Goal: Transaction & Acquisition: Purchase product/service

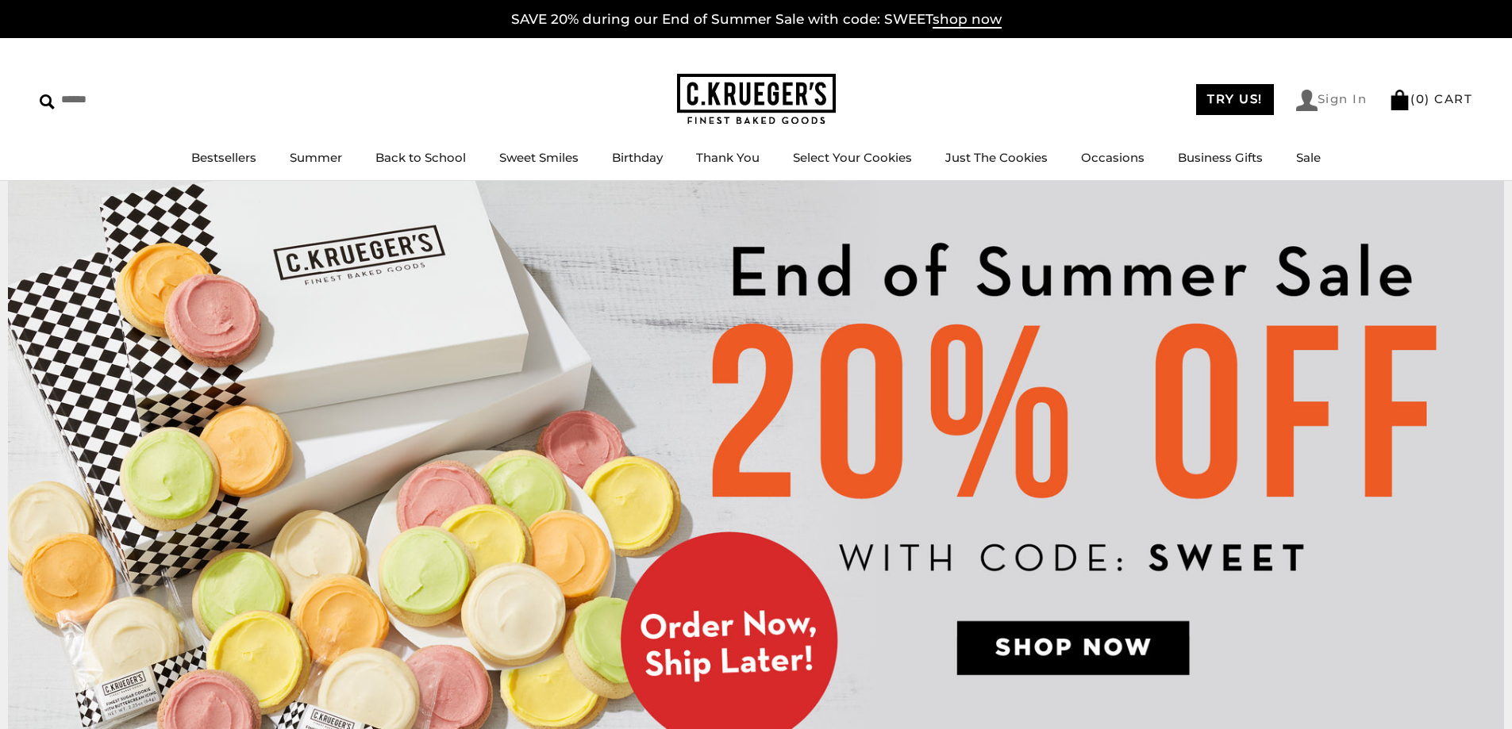
click at [1320, 97] on link "Sign In" at bounding box center [1331, 100] width 71 height 21
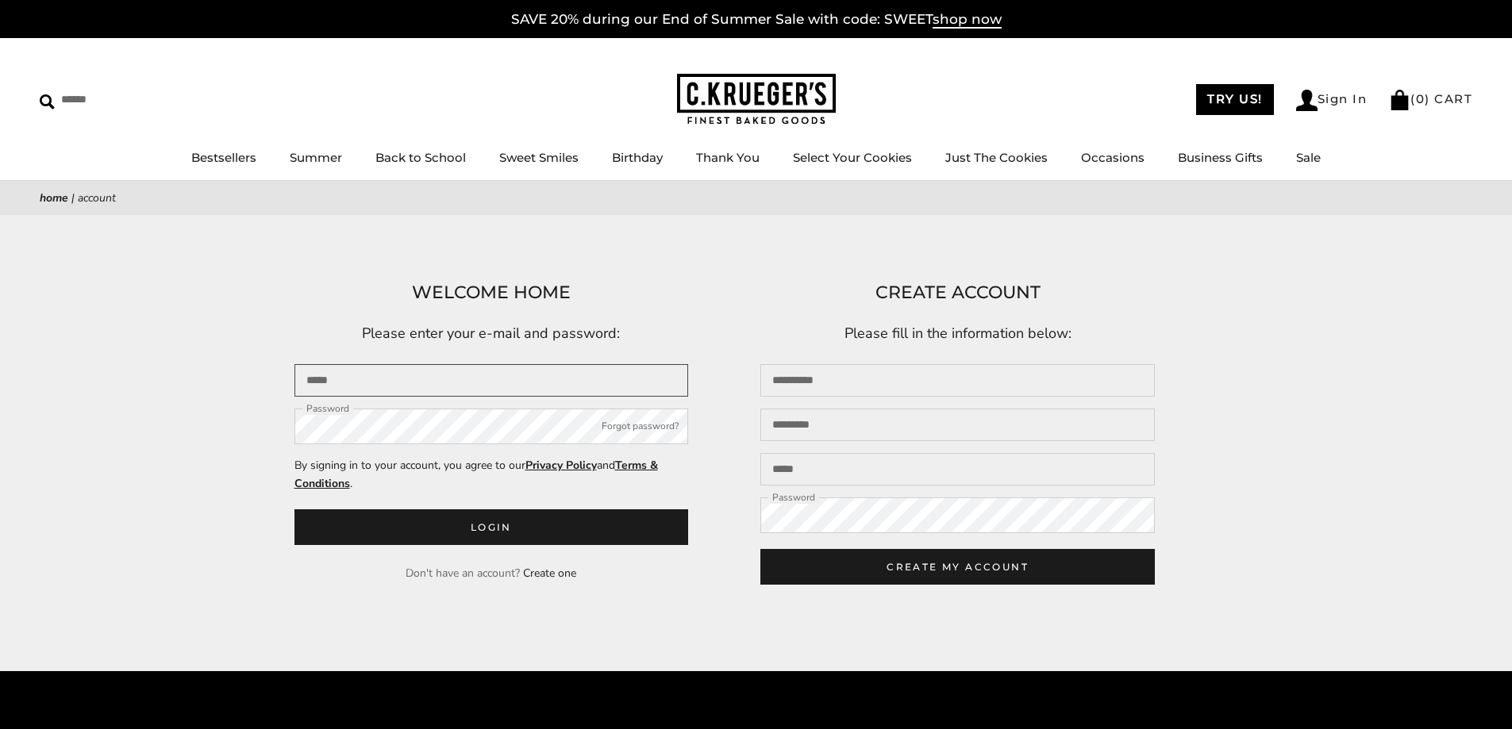
click at [368, 383] on input "Email" at bounding box center [491, 380] width 394 height 33
type input "**********"
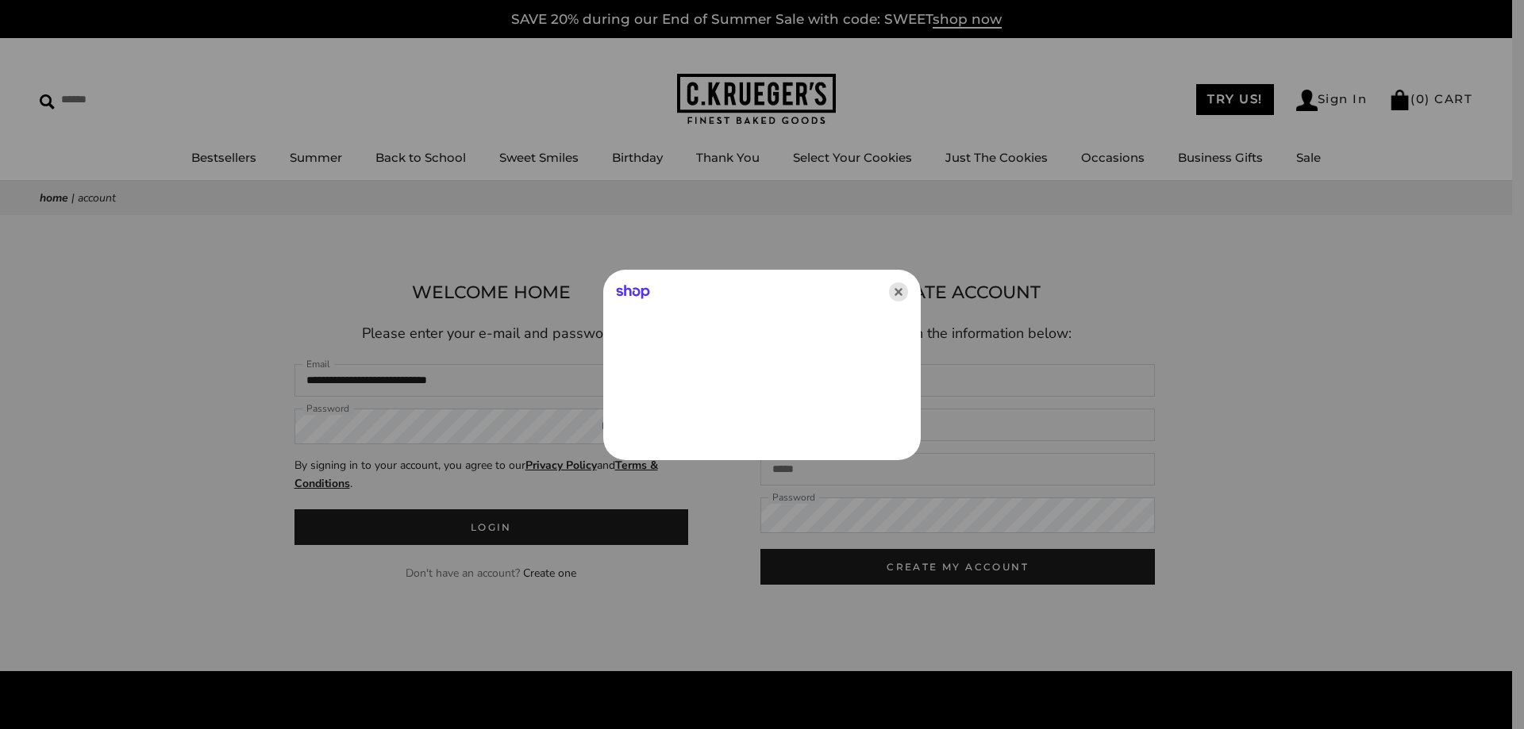
click at [902, 290] on icon "Close" at bounding box center [898, 292] width 19 height 19
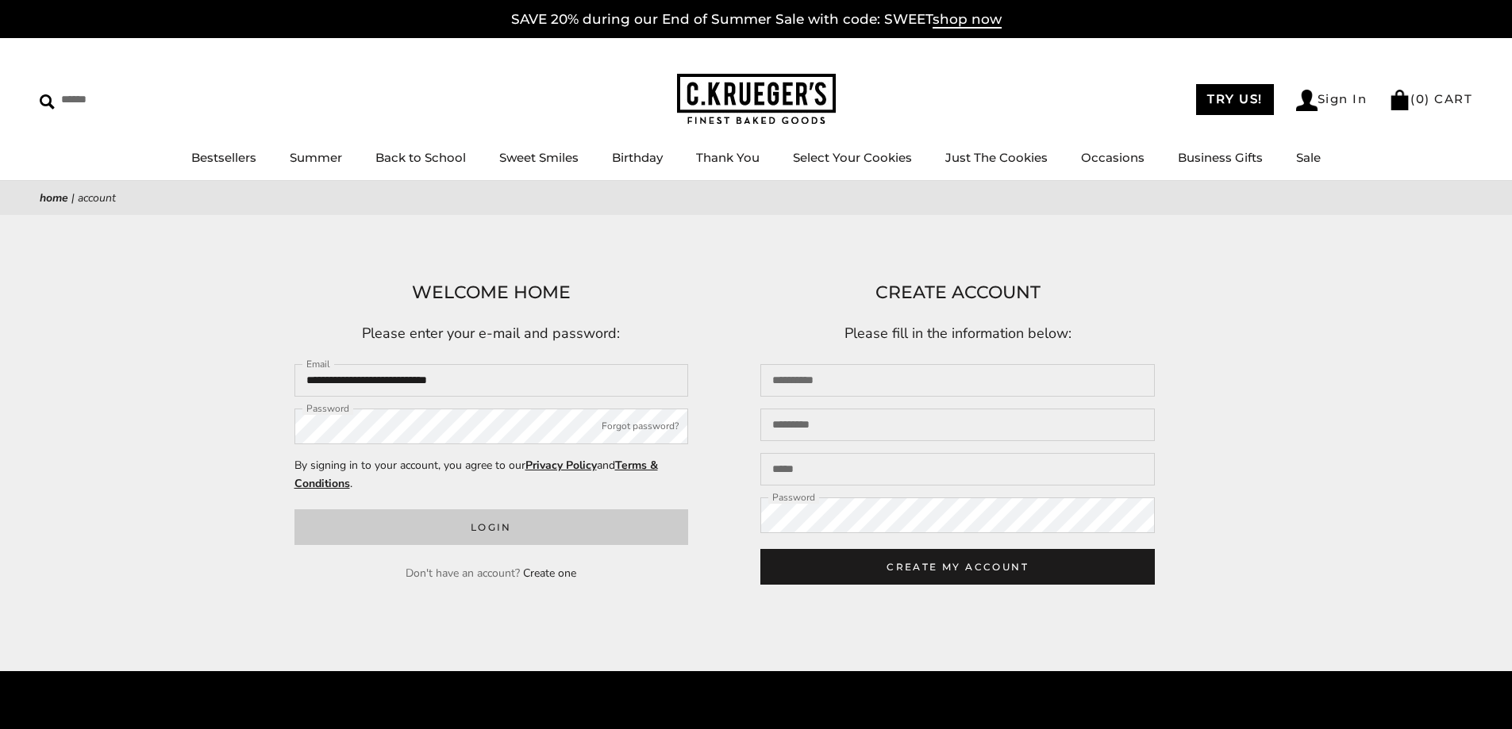
click at [497, 535] on button "Login" at bounding box center [491, 527] width 394 height 36
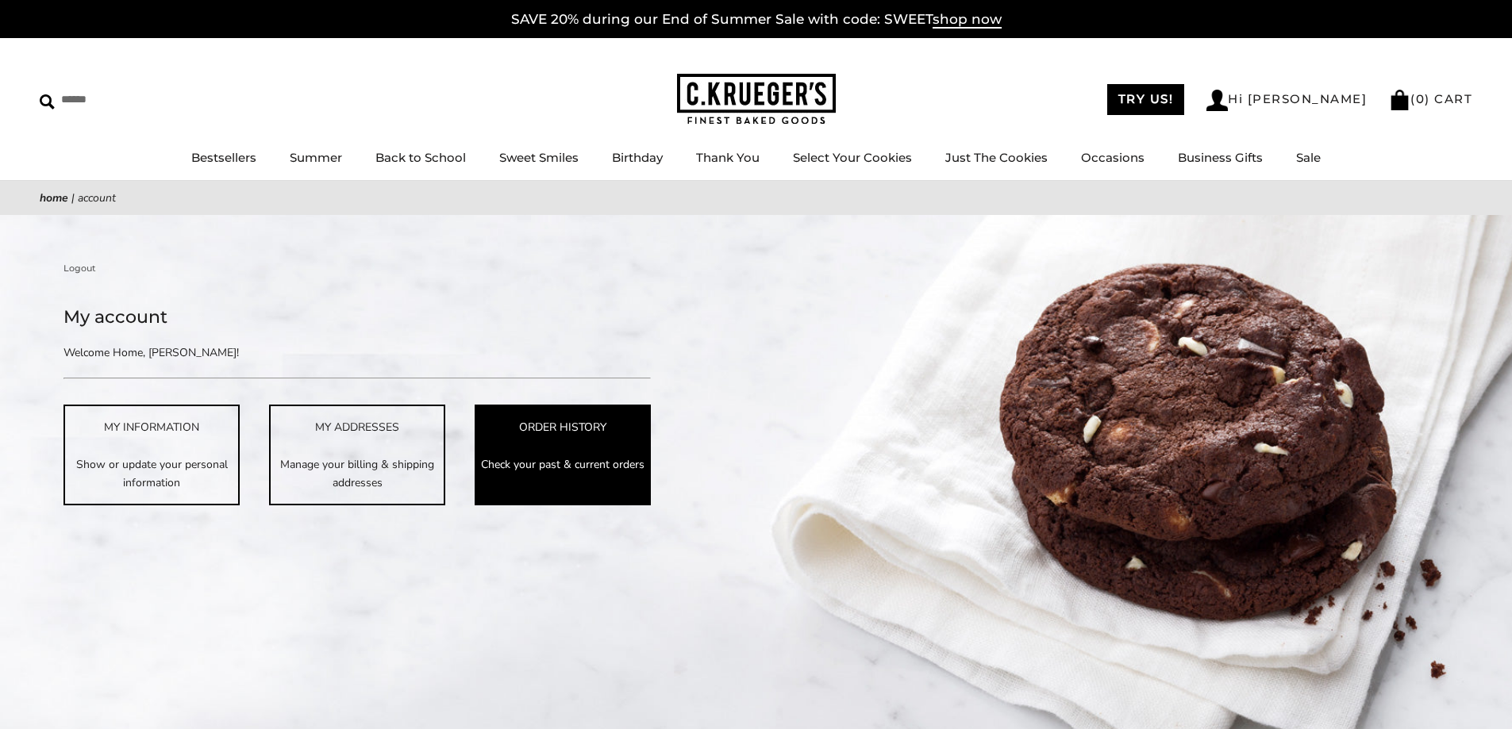
click at [598, 440] on link "ORDER HISTORY Check your past & current orders" at bounding box center [563, 455] width 176 height 100
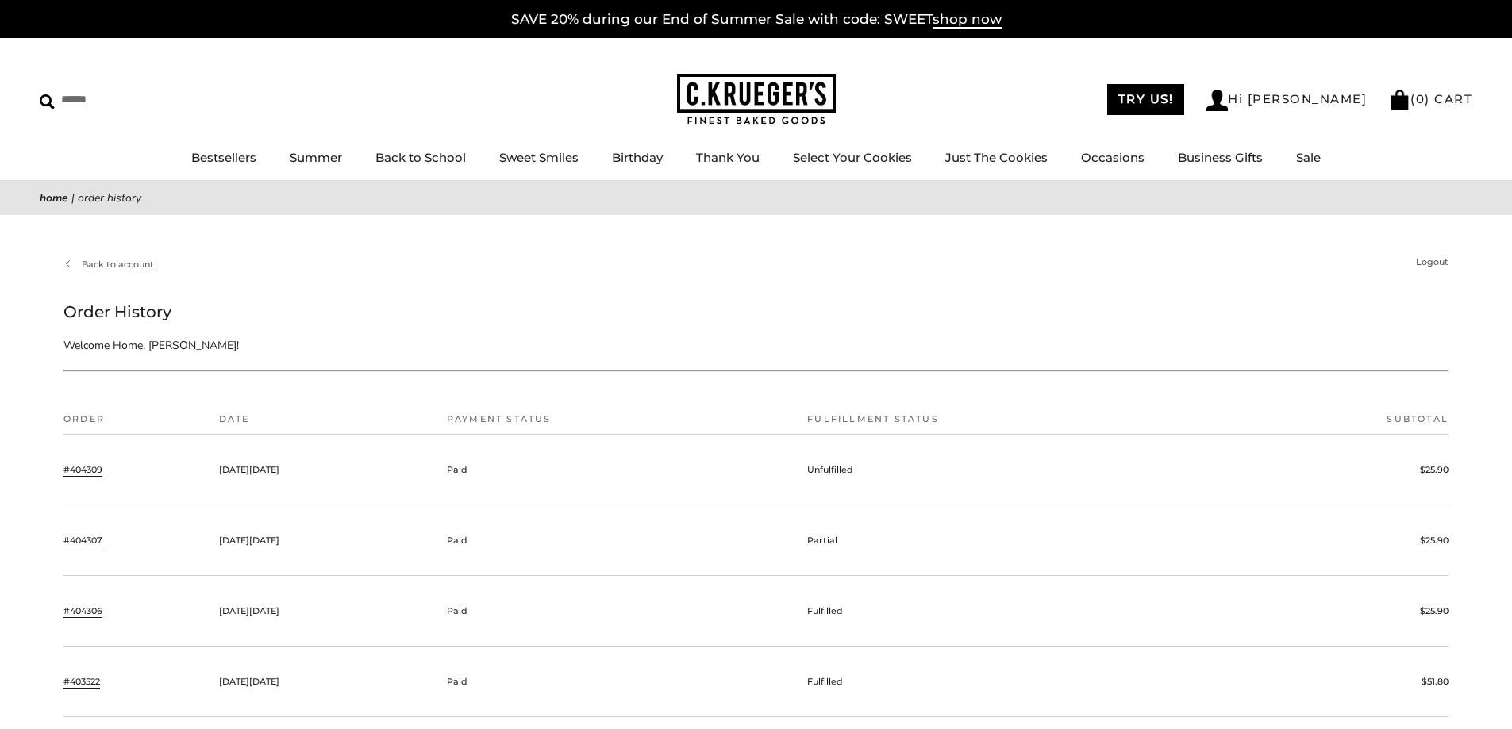
click at [80, 469] on link "#404309" at bounding box center [82, 470] width 39 height 14
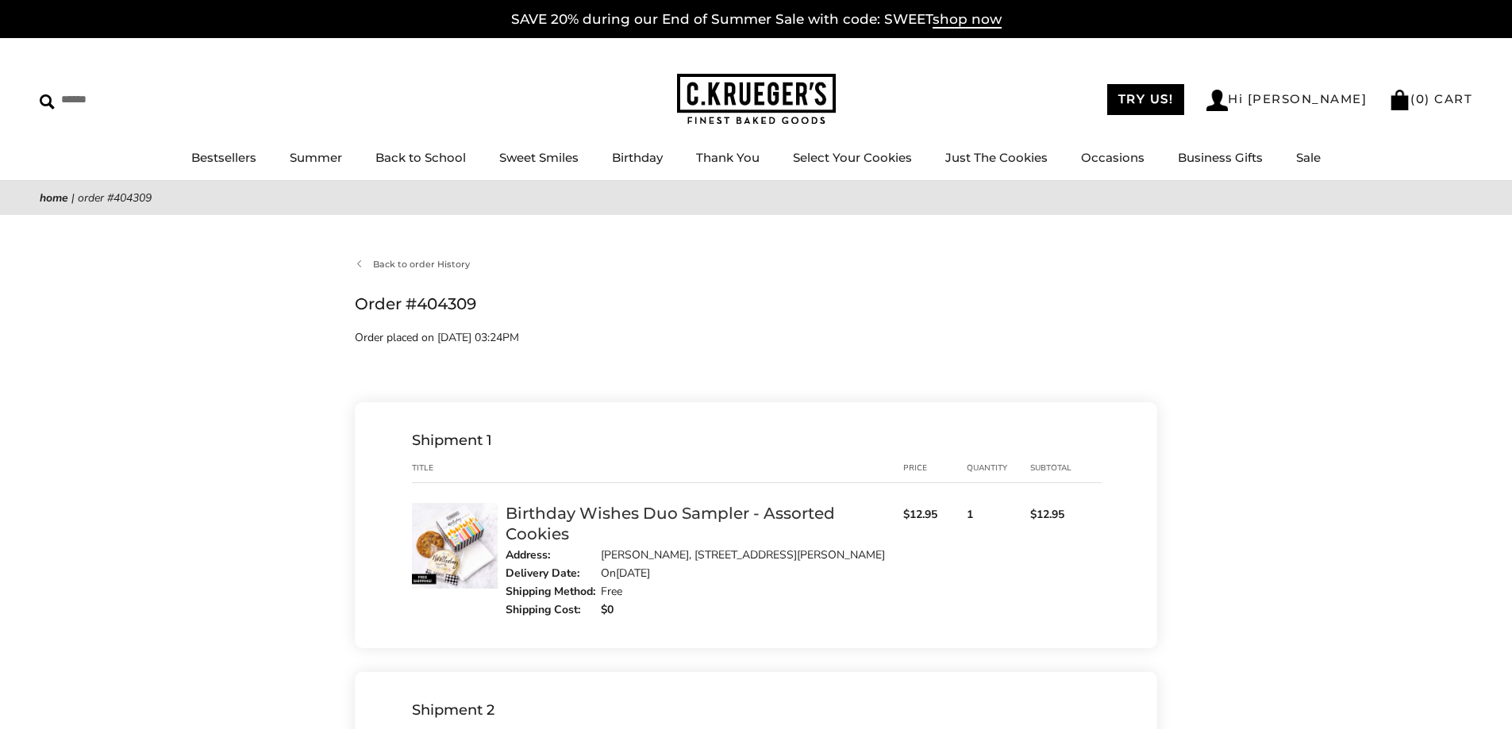
click at [651, 511] on link "Birthday Wishes Duo Sampler - Assorted Cookies" at bounding box center [670, 524] width 329 height 40
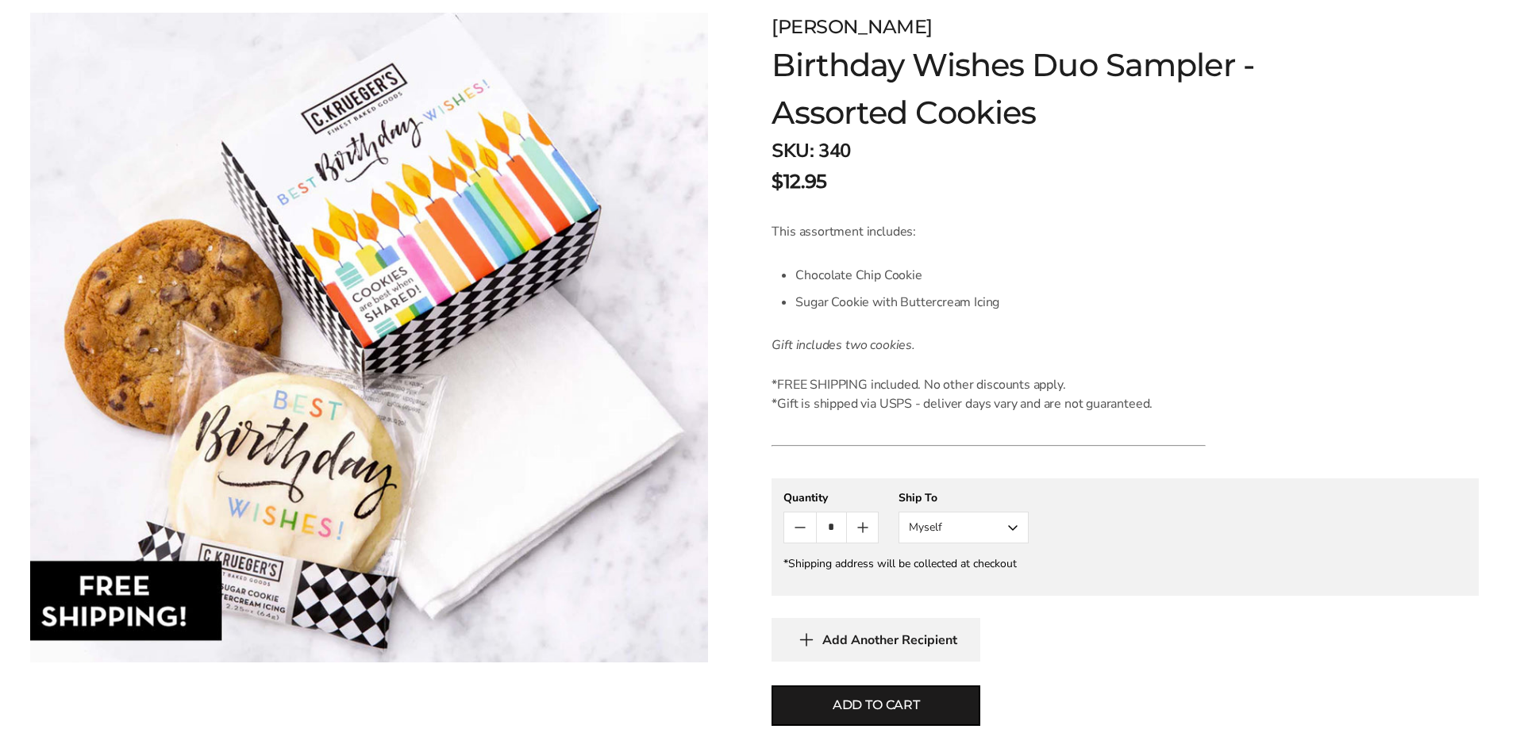
scroll to position [556, 0]
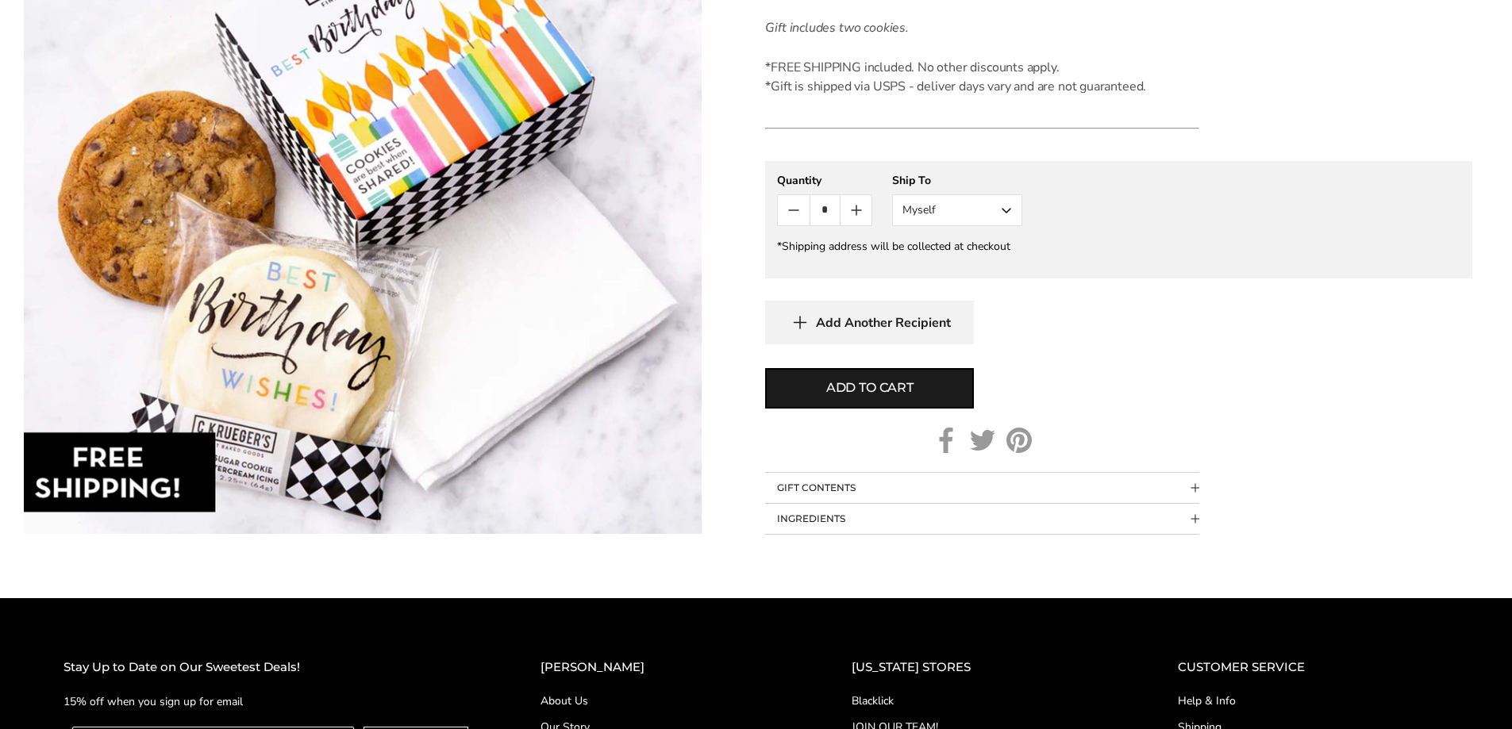
click at [974, 214] on button "Myself" at bounding box center [957, 210] width 130 height 32
click at [947, 267] on button "Other Recipient" at bounding box center [957, 269] width 129 height 29
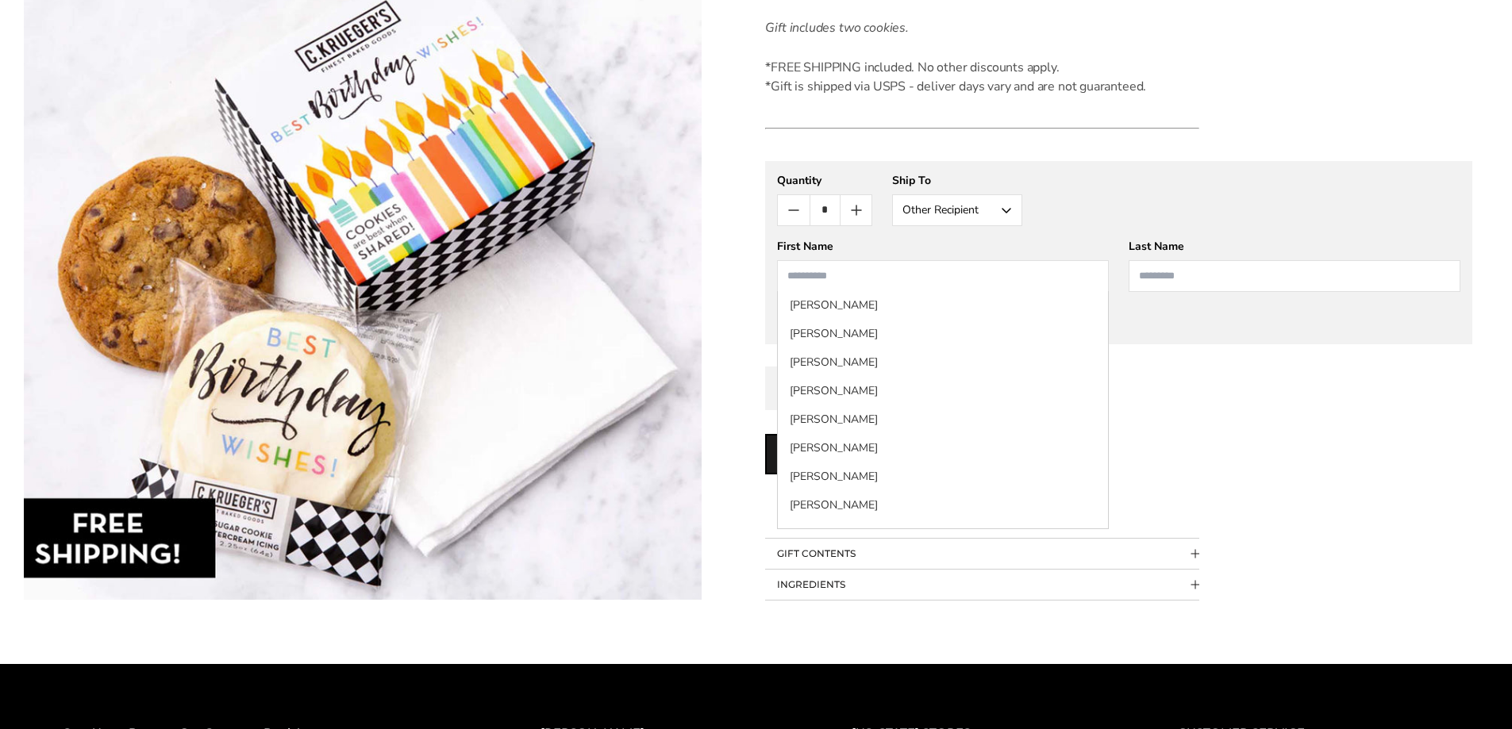
click at [829, 275] on input "First Name" at bounding box center [943, 276] width 332 height 32
type input "*****"
click at [1161, 279] on input "Last Name" at bounding box center [1295, 276] width 332 height 32
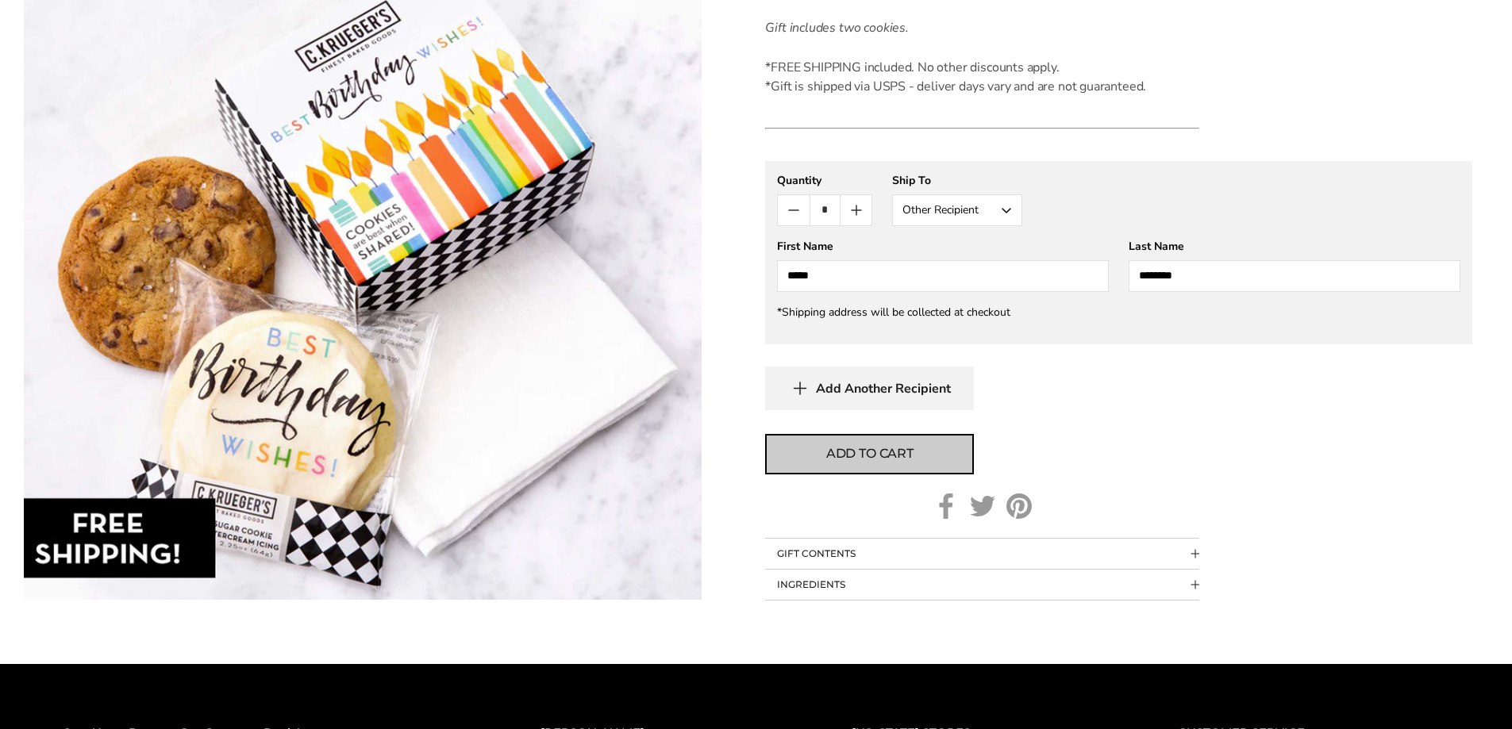
type input "********"
click at [866, 454] on span "Add to cart" at bounding box center [869, 453] width 87 height 19
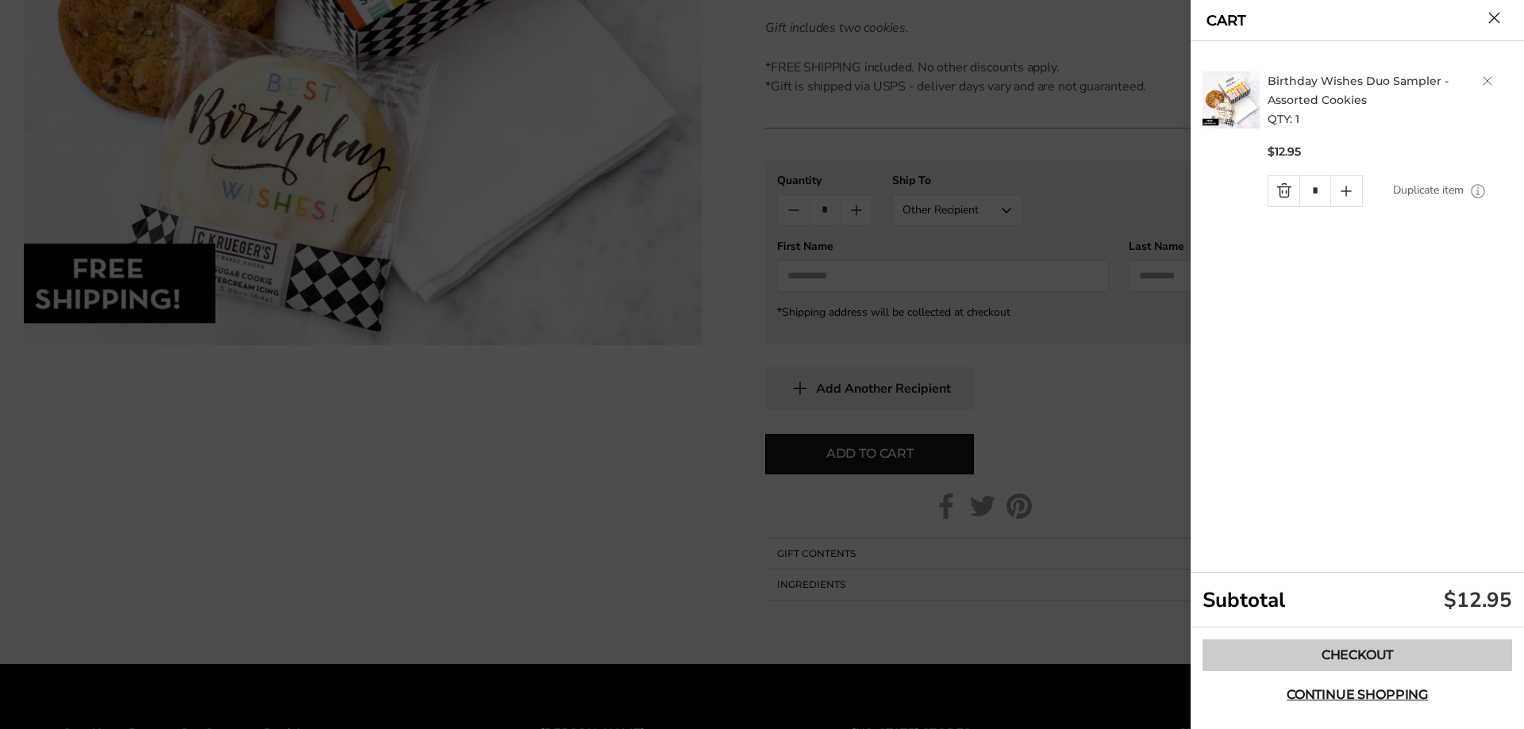
click at [1345, 649] on link "Checkout" at bounding box center [1357, 656] width 310 height 32
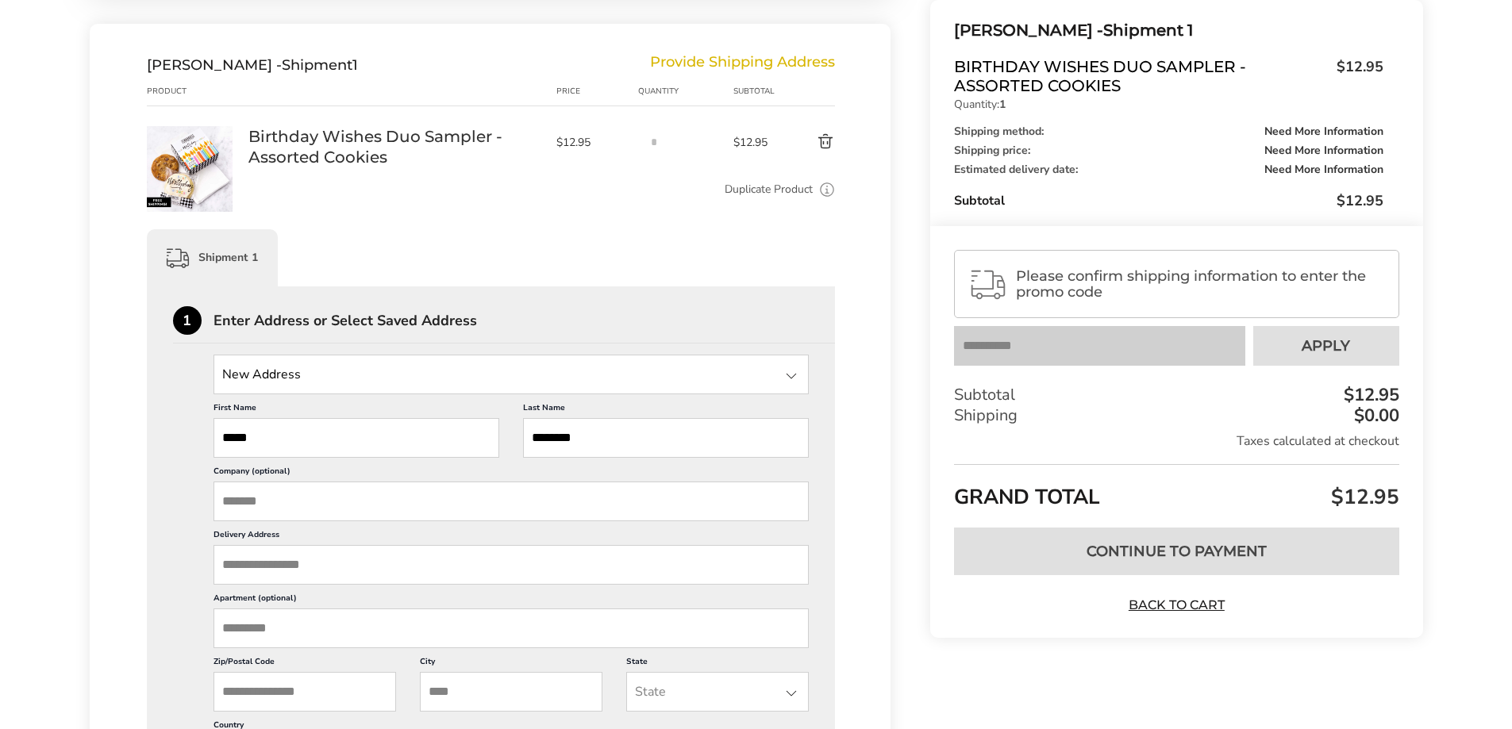
scroll to position [476, 0]
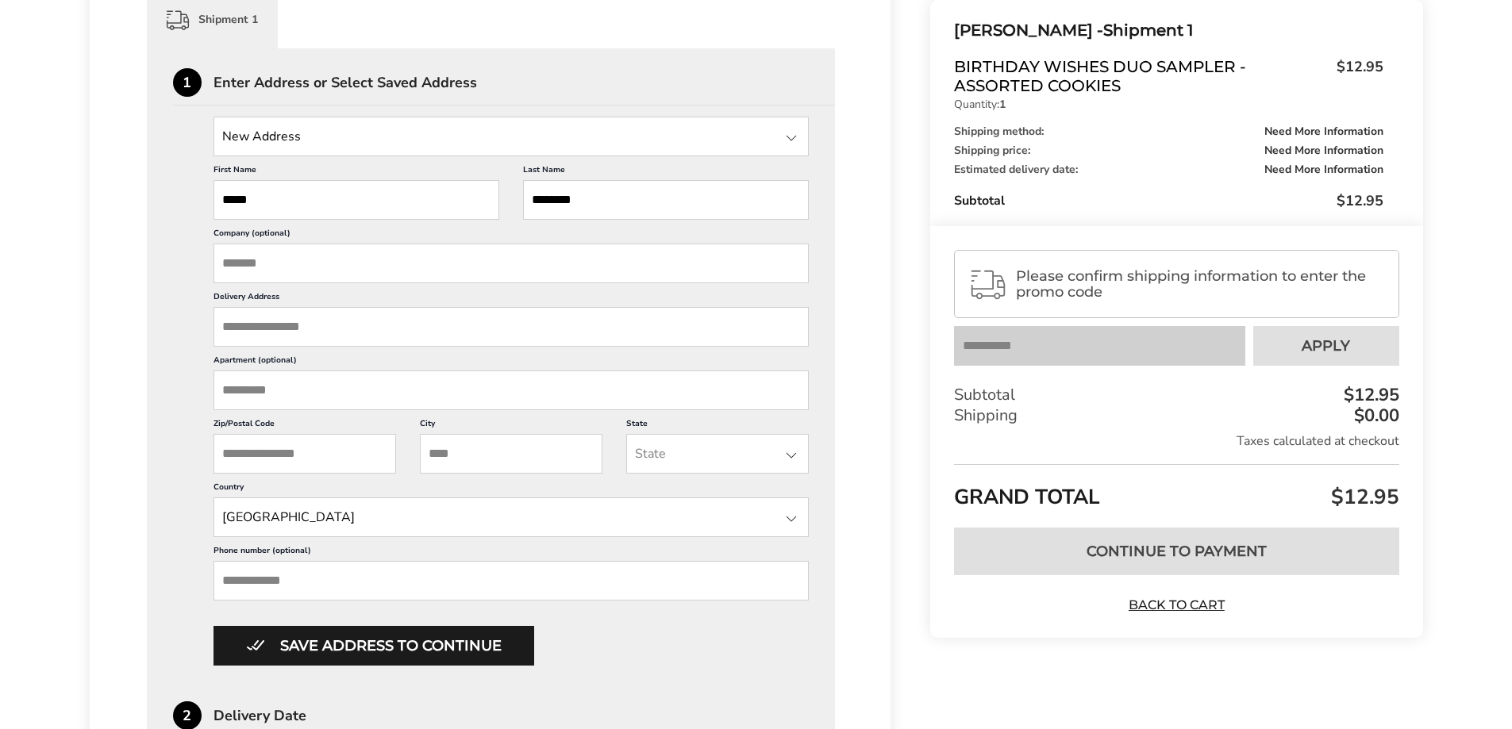
click at [334, 325] on input "Delivery Address" at bounding box center [511, 327] width 596 height 40
click at [346, 358] on span "Frank enmuth MI 48734" at bounding box center [374, 360] width 154 height 11
type input "**********"
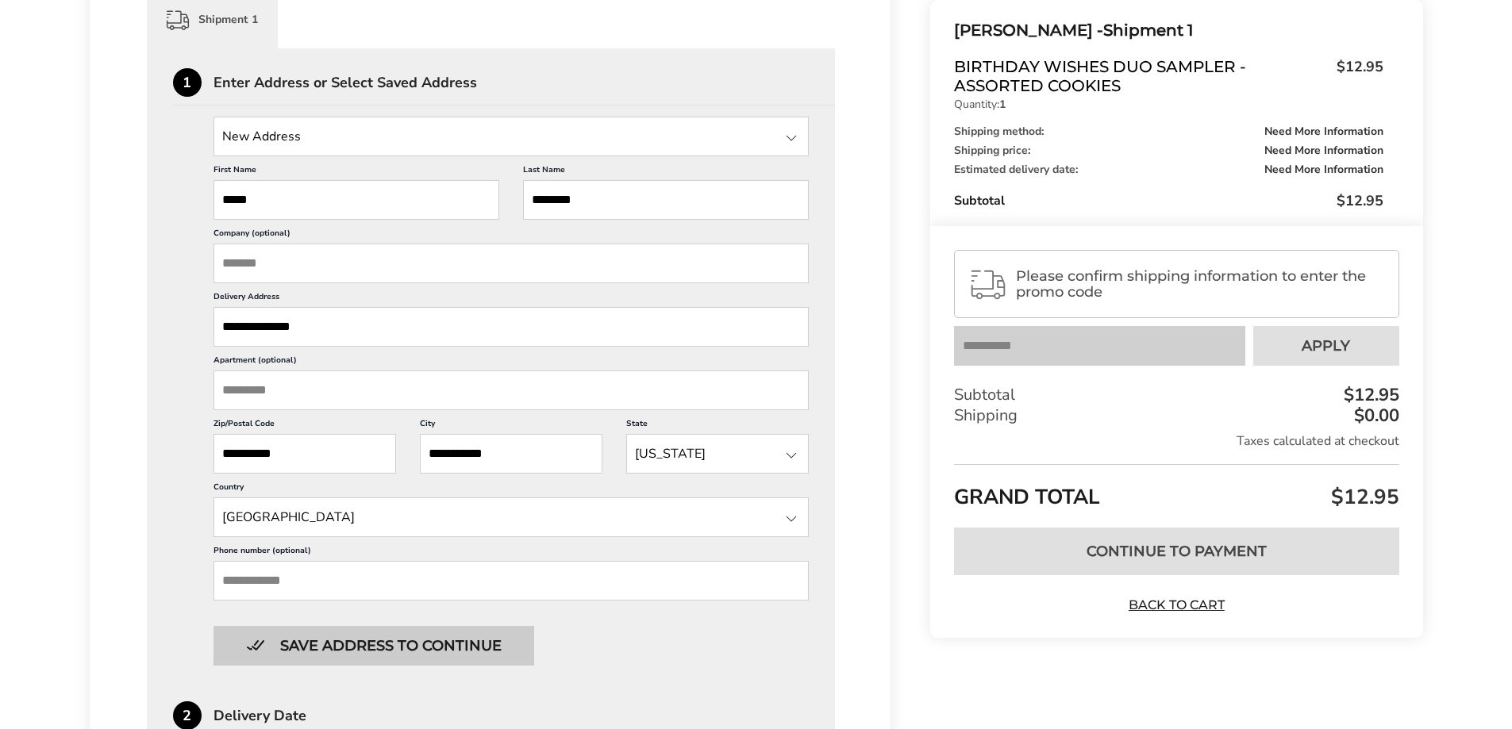
click at [361, 645] on button "Save address to continue" at bounding box center [373, 646] width 321 height 40
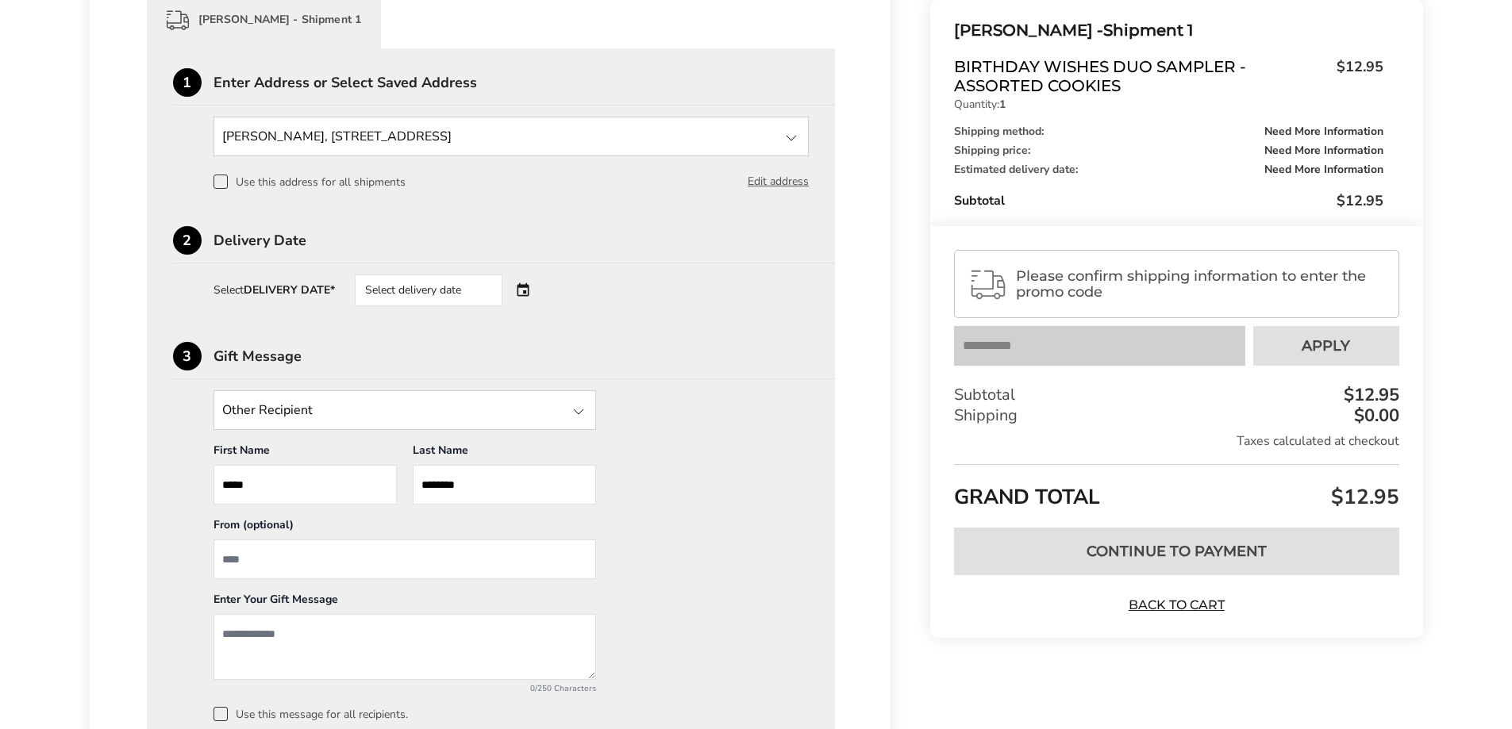
click at [522, 286] on div "Select delivery date" at bounding box center [451, 291] width 192 height 32
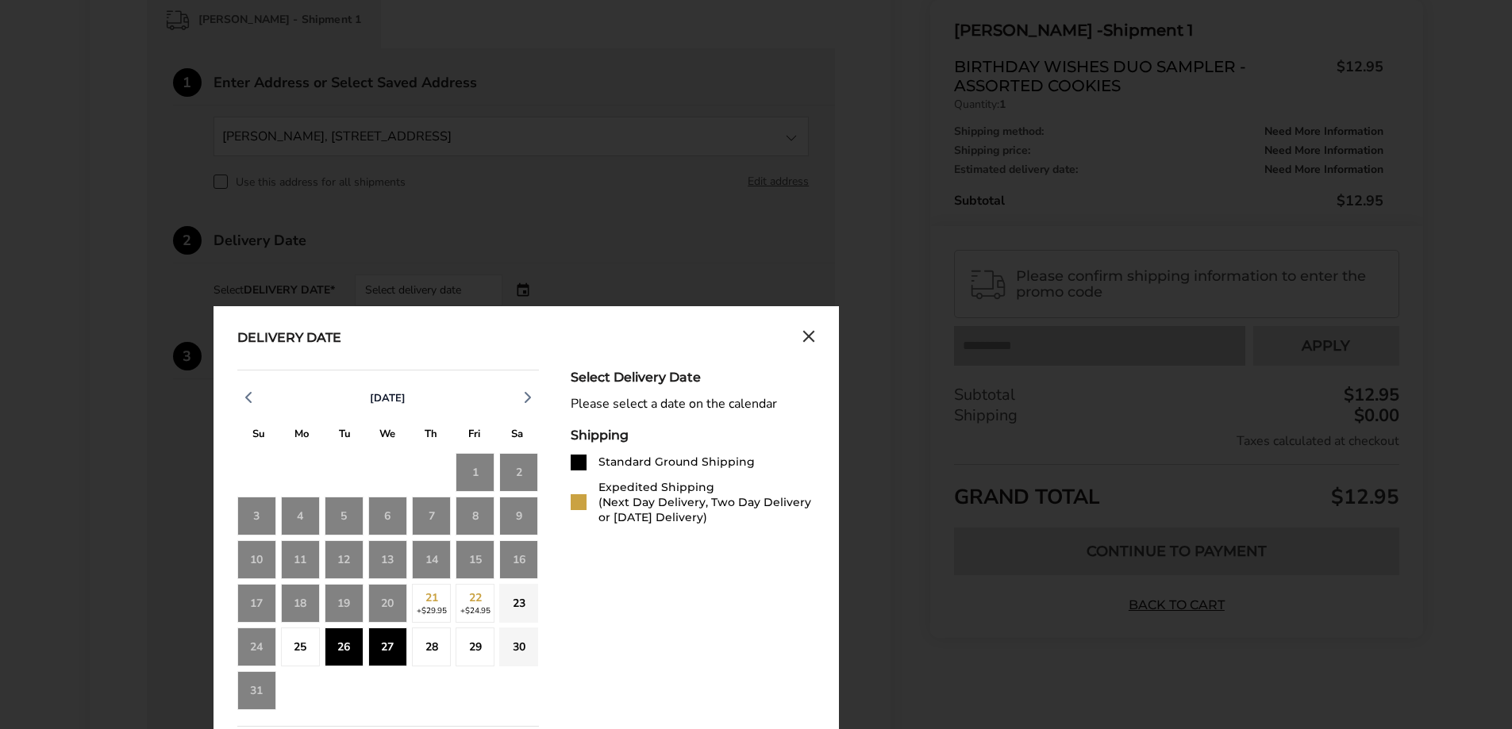
click at [389, 652] on div "27" at bounding box center [387, 647] width 39 height 39
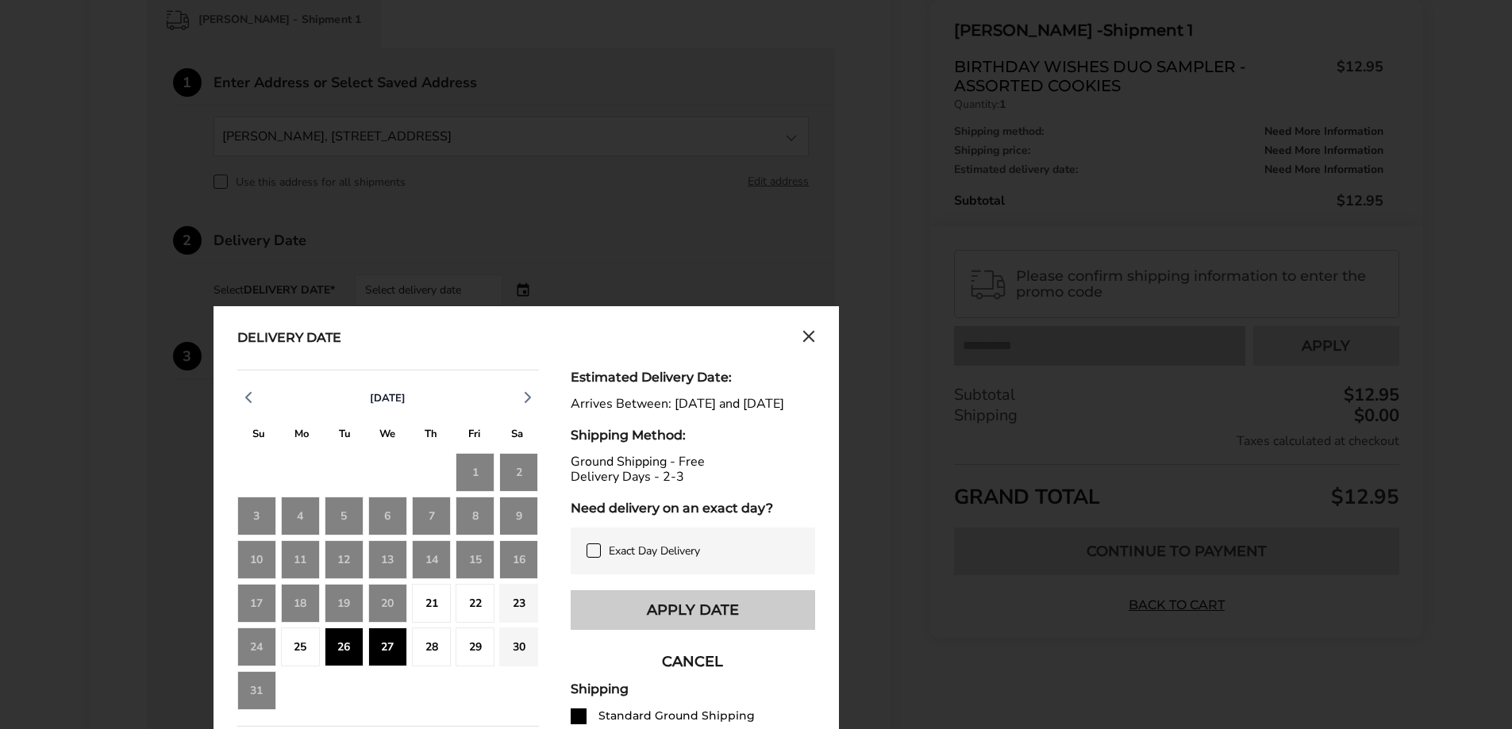
click at [665, 622] on button "Apply Date" at bounding box center [693, 610] width 244 height 40
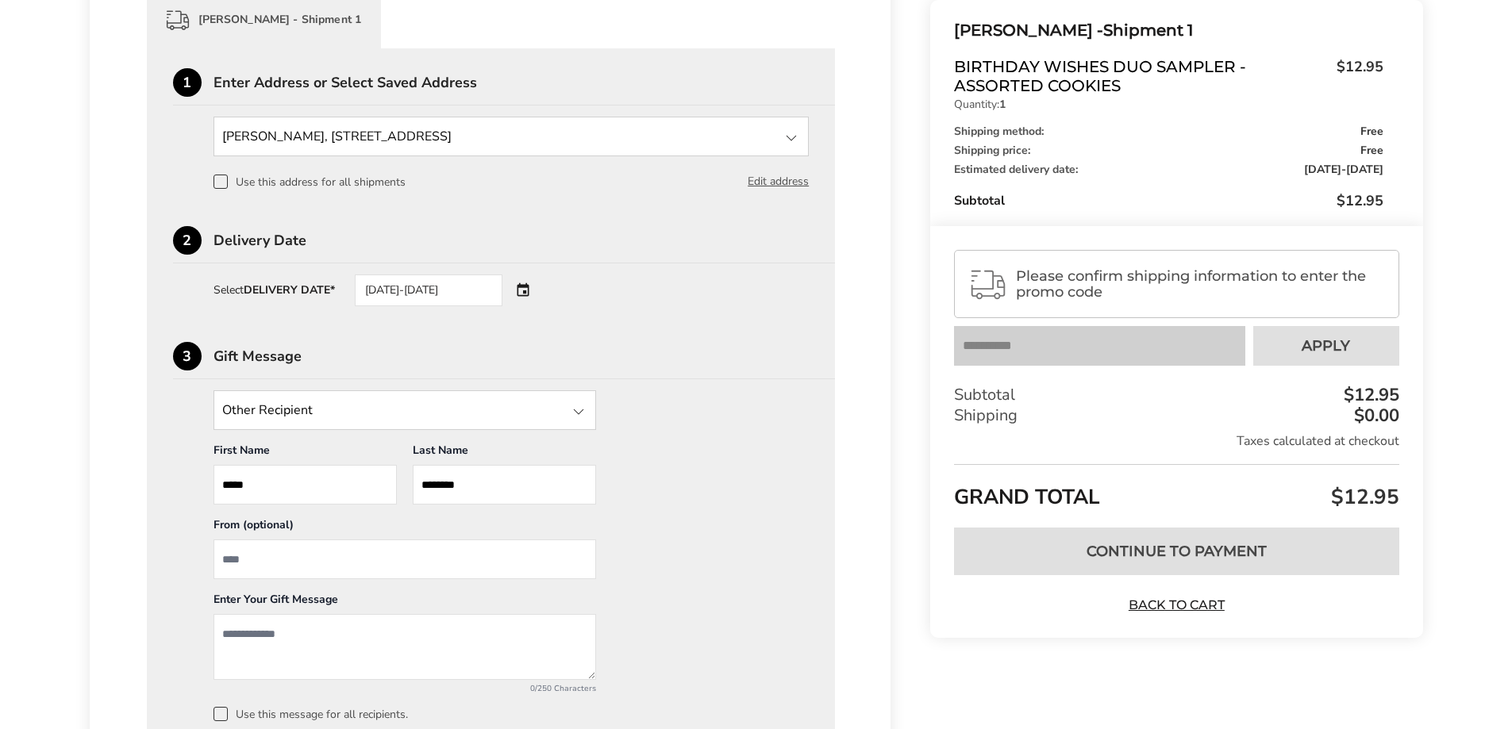
scroll to position [635, 0]
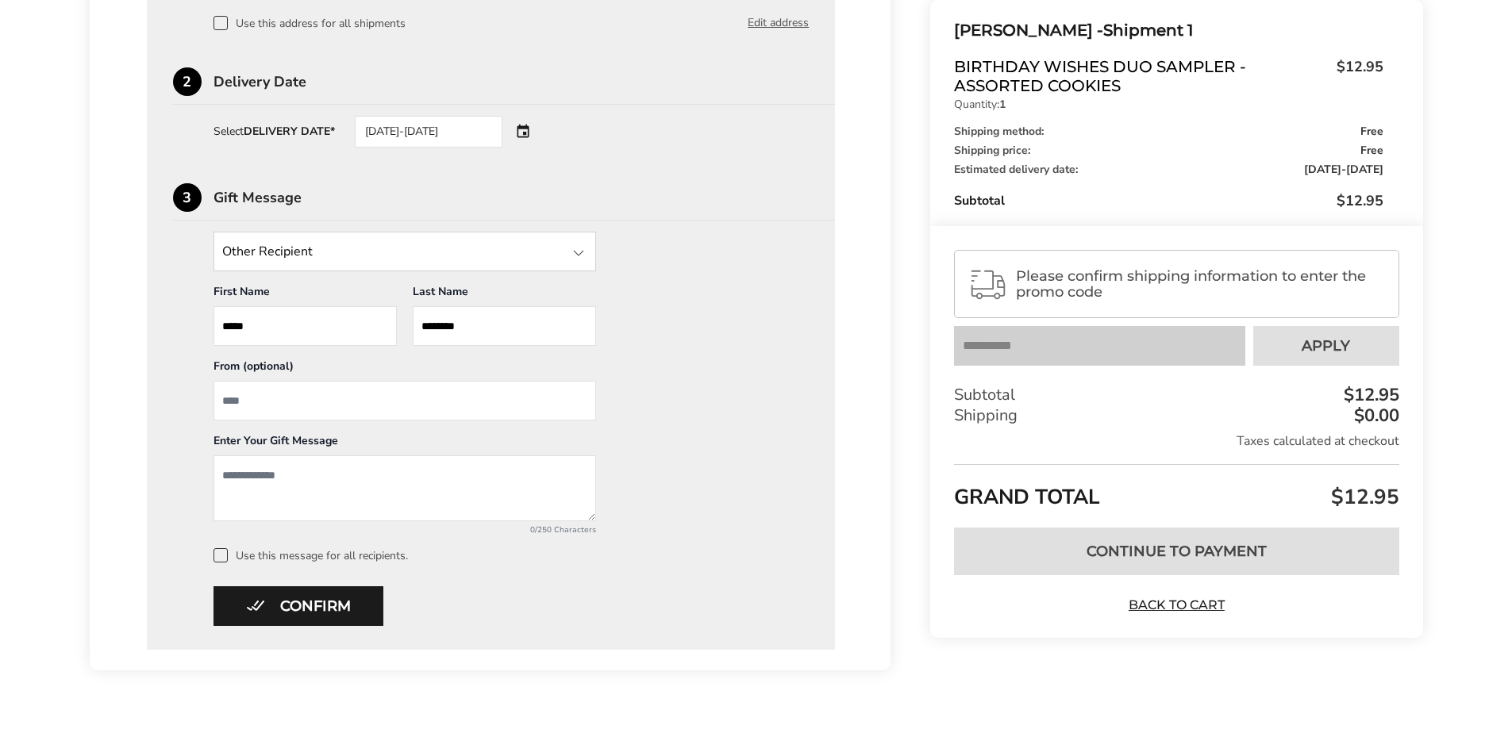
click at [301, 475] on textarea "Add a message" at bounding box center [404, 489] width 383 height 66
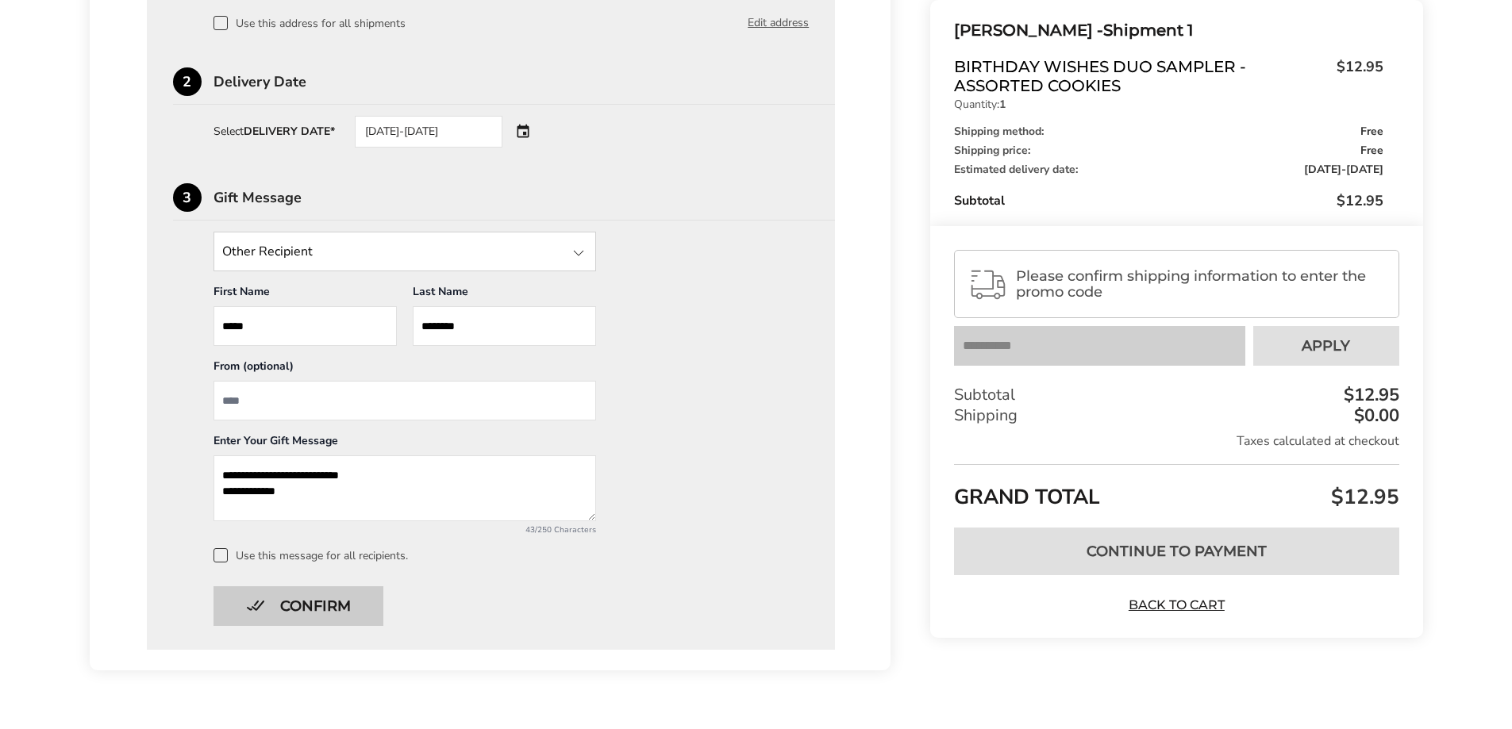
type textarea "**********"
click at [313, 601] on button "Confirm" at bounding box center [298, 606] width 170 height 40
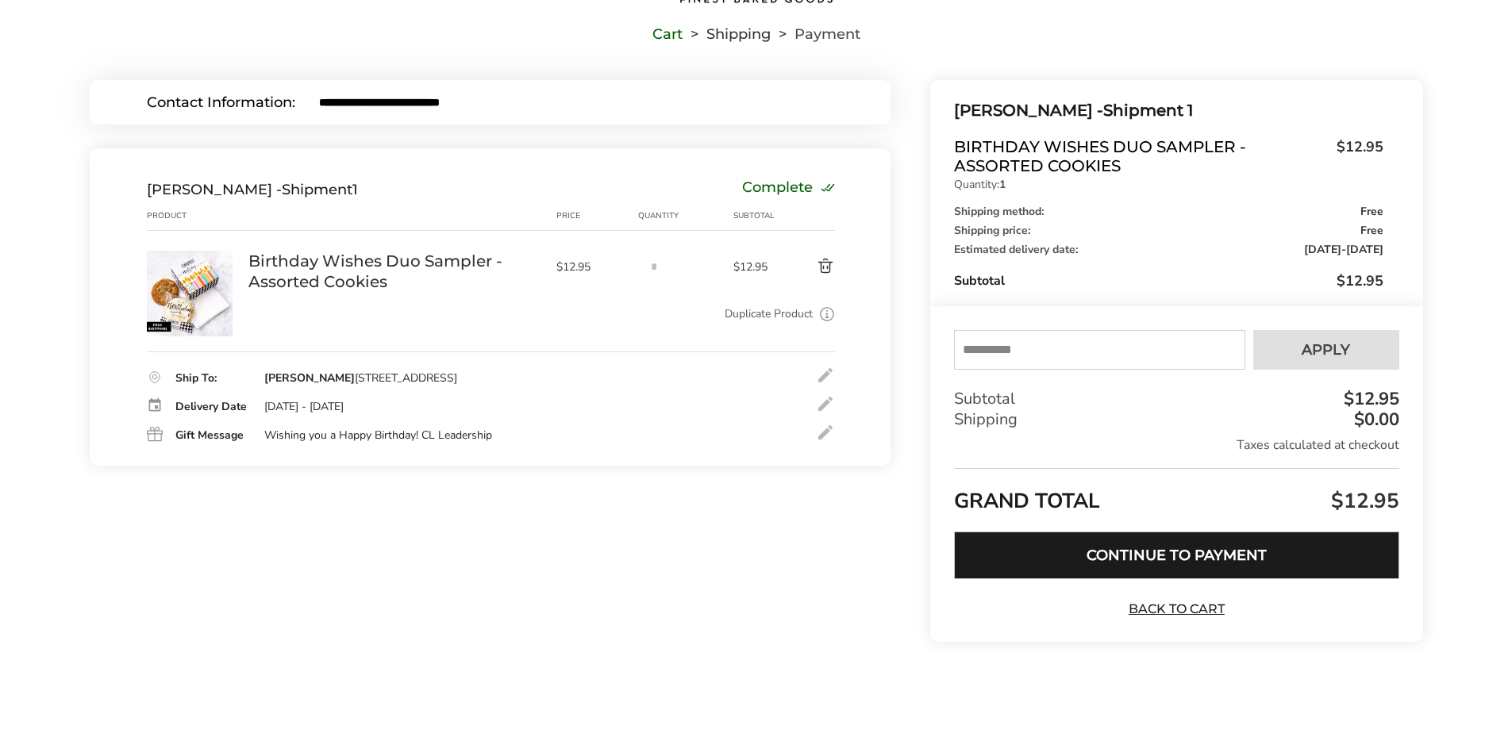
click at [1135, 553] on button "Continue to Payment" at bounding box center [1176, 556] width 444 height 48
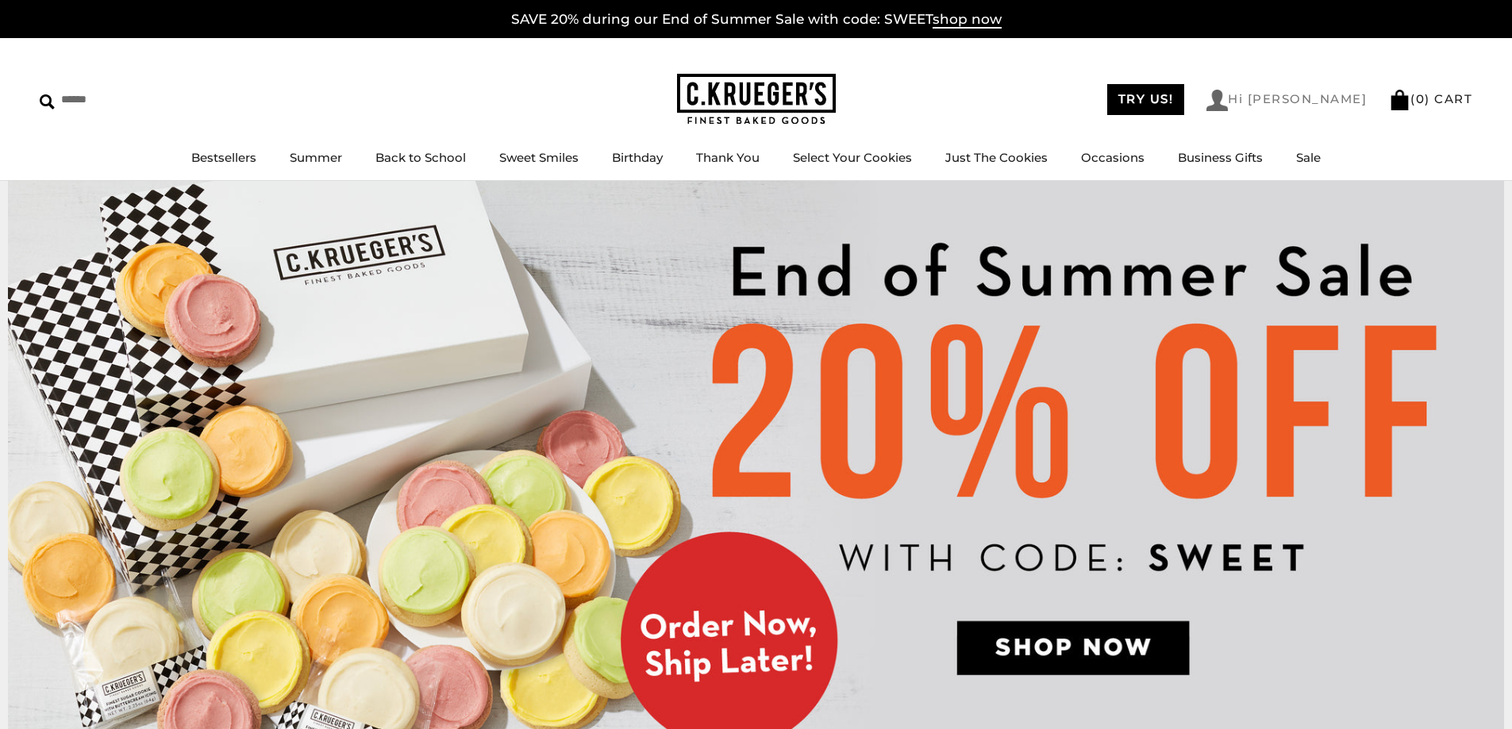
click at [1327, 94] on link "Hi [PERSON_NAME]" at bounding box center [1286, 100] width 160 height 21
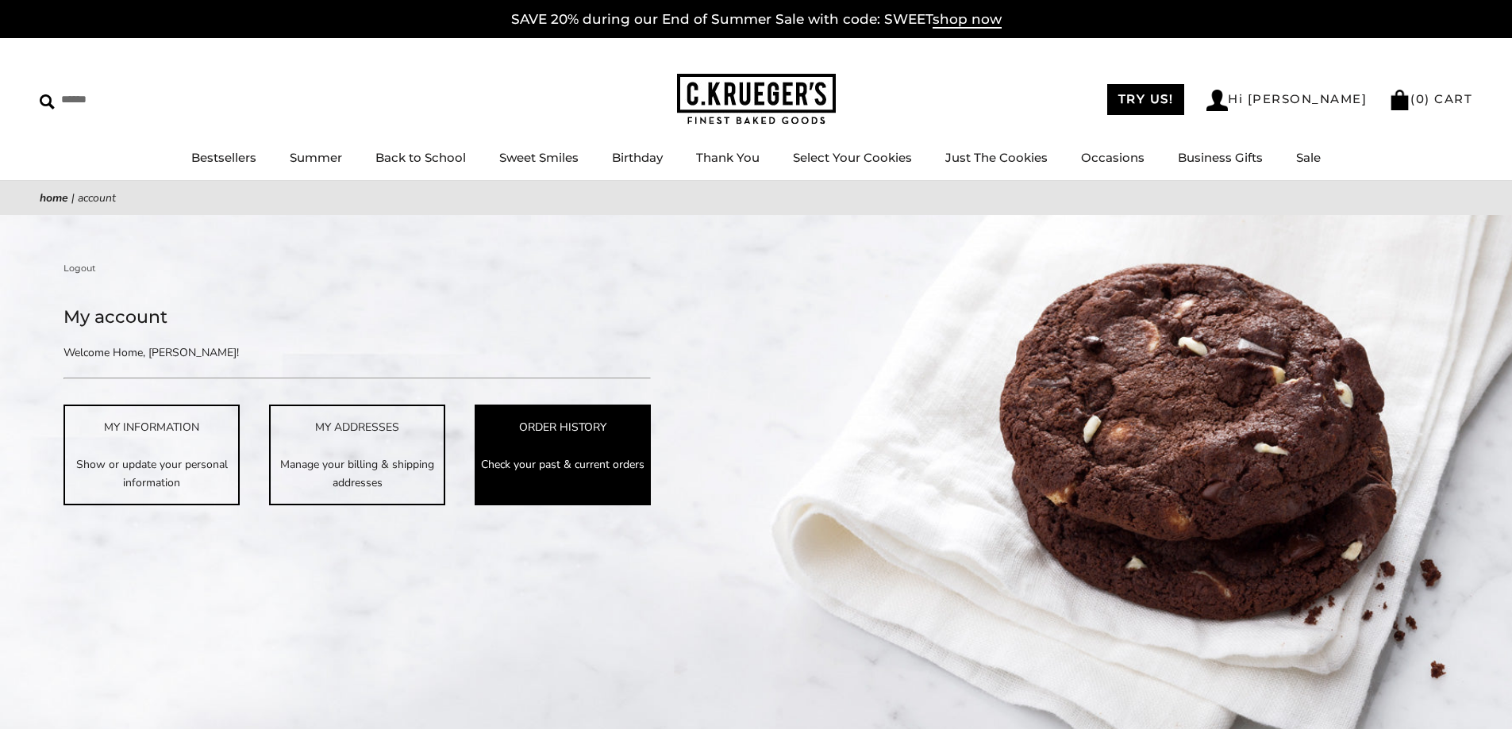
click at [530, 456] on p "Check your past & current orders" at bounding box center [562, 465] width 173 height 18
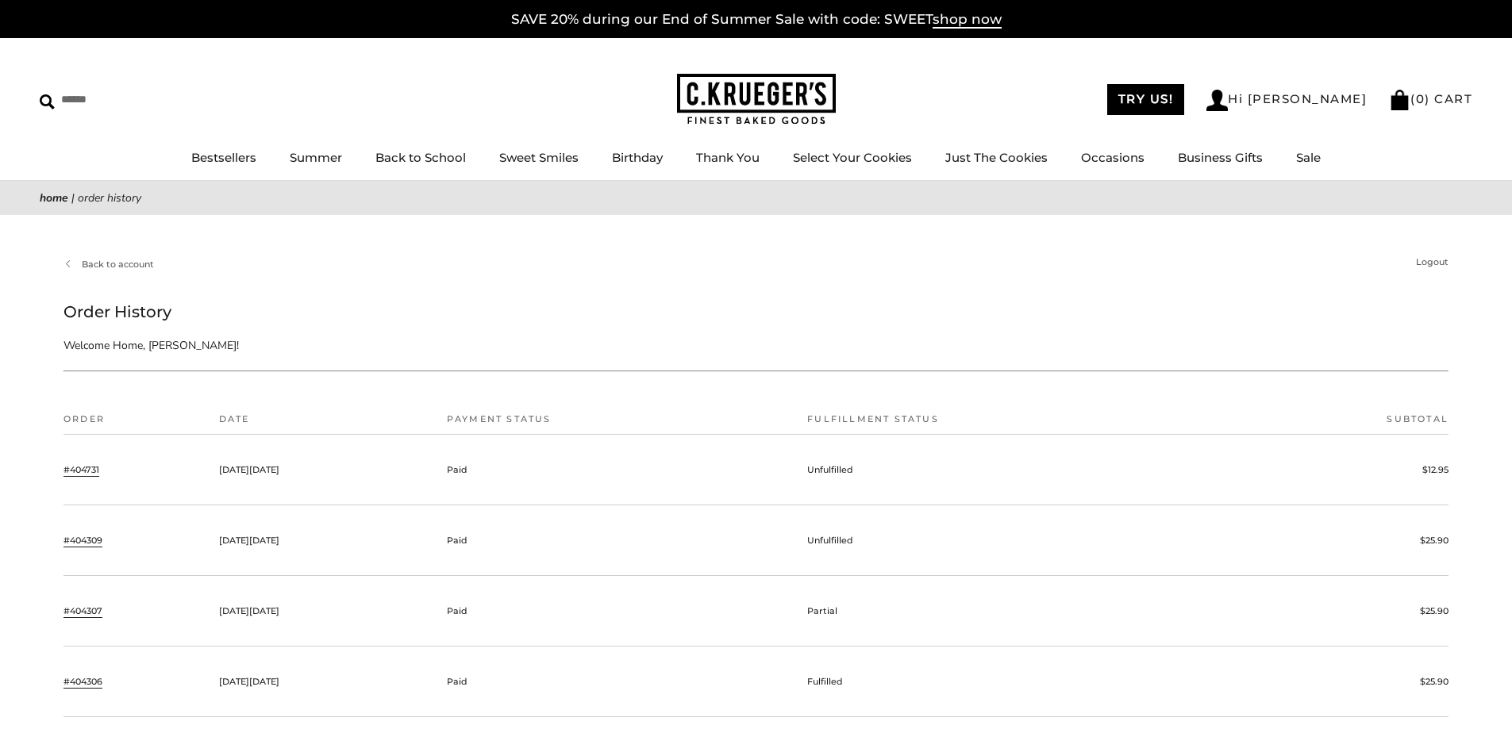
click at [93, 467] on link "#404731" at bounding box center [81, 470] width 36 height 14
